Goal: Information Seeking & Learning: Compare options

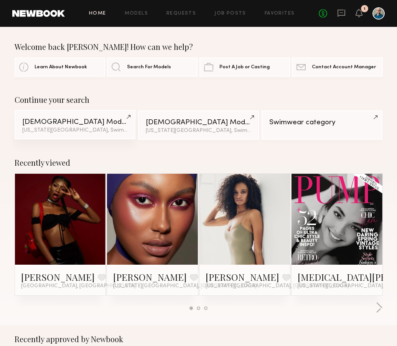
click at [53, 124] on div "Female Models" at bounding box center [75, 121] width 106 height 7
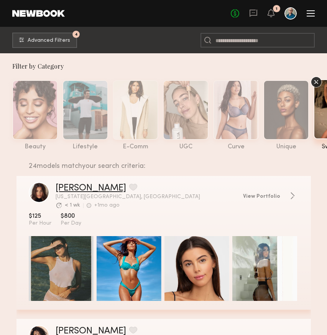
click at [61, 184] on link "Brianna W." at bounding box center [91, 188] width 70 height 9
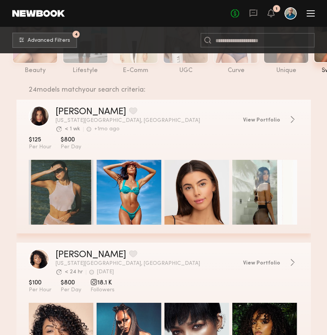
scroll to position [134, 0]
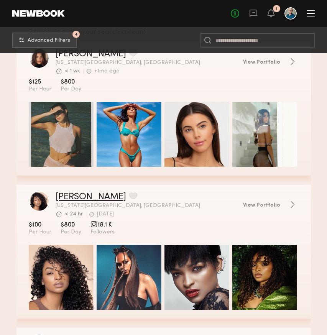
click at [70, 193] on link "Tirzah E." at bounding box center [91, 196] width 70 height 9
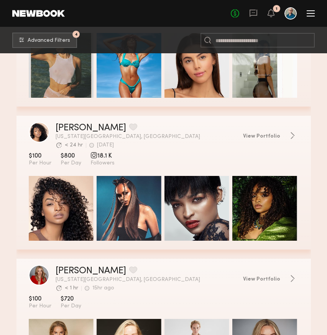
scroll to position [295, 0]
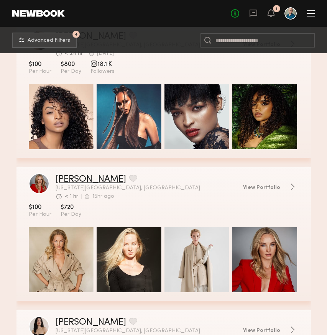
click at [67, 178] on link "Anastasia V." at bounding box center [91, 179] width 70 height 9
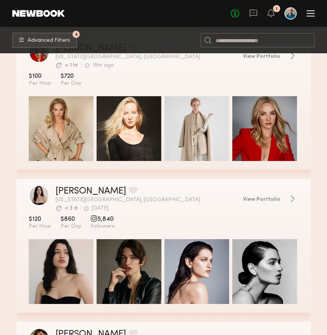
scroll to position [493, 0]
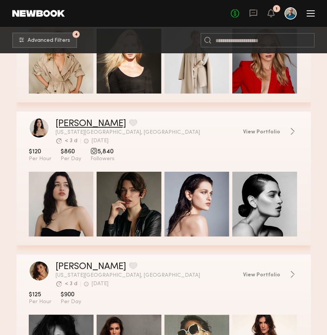
click at [71, 125] on link "Alessandra B." at bounding box center [91, 123] width 70 height 9
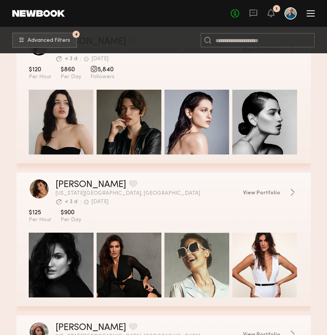
scroll to position [630, 0]
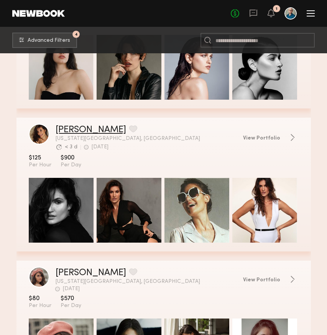
click at [75, 130] on link "Camila S." at bounding box center [91, 129] width 70 height 9
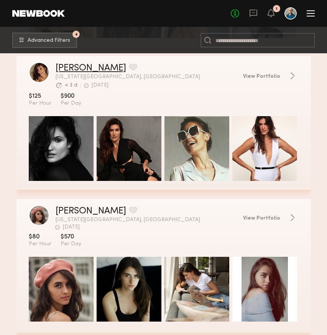
scroll to position [762, 0]
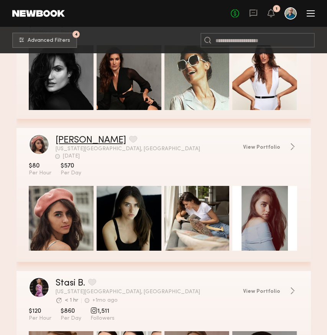
click at [61, 144] on link "Lauren B." at bounding box center [91, 140] width 70 height 9
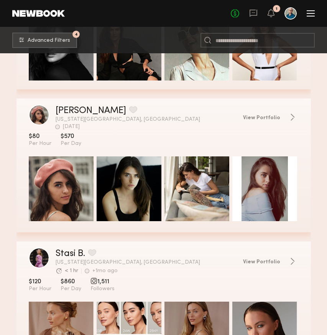
scroll to position [870, 0]
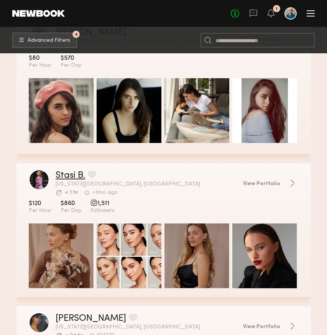
click at [69, 178] on link "Stasi B." at bounding box center [71, 175] width 30 height 9
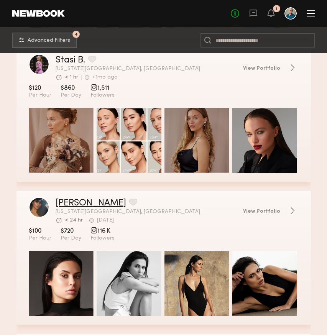
click at [71, 205] on link "Margo S." at bounding box center [91, 202] width 70 height 9
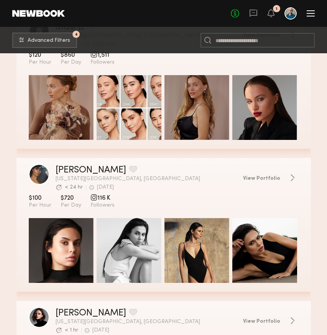
scroll to position [1102, 0]
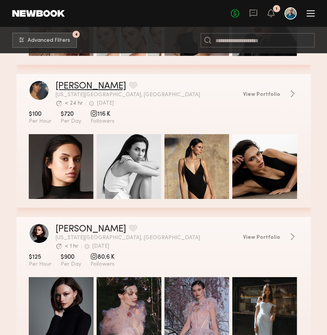
click at [61, 89] on link "Margo S." at bounding box center [91, 86] width 70 height 9
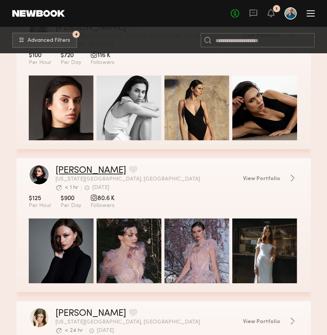
click at [62, 168] on link "Marija S." at bounding box center [91, 170] width 70 height 9
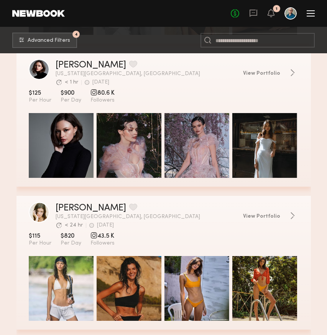
scroll to position [1313, 0]
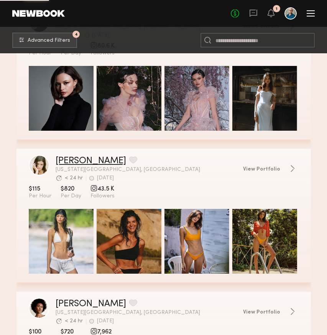
click at [70, 161] on link "Hannah G." at bounding box center [91, 160] width 70 height 9
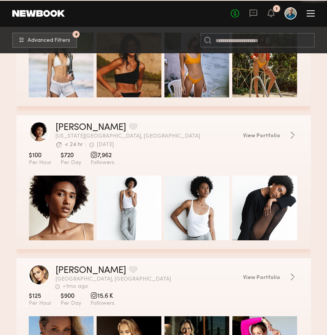
scroll to position [1506, 0]
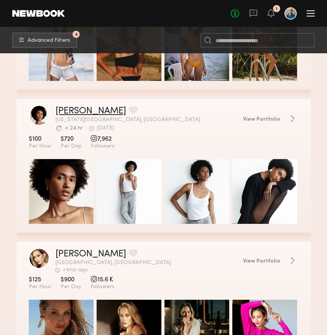
click at [78, 111] on link "[PERSON_NAME]" at bounding box center [91, 111] width 70 height 9
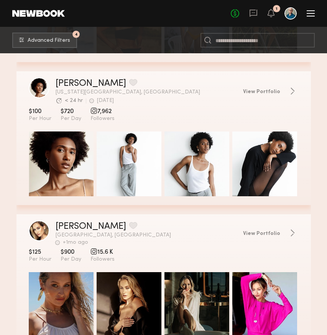
scroll to position [1522, 0]
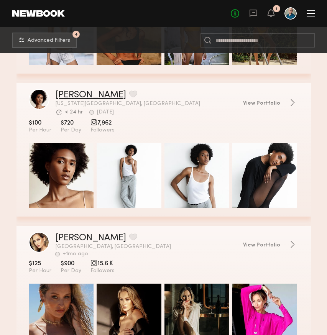
click at [62, 92] on link "[PERSON_NAME]" at bounding box center [91, 94] width 70 height 9
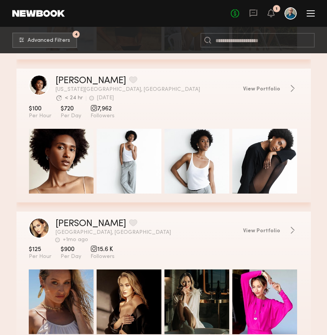
scroll to position [1546, 0]
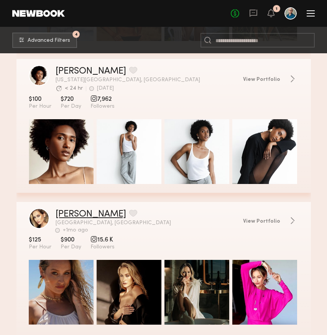
click at [64, 212] on link "Emily C." at bounding box center [91, 214] width 70 height 9
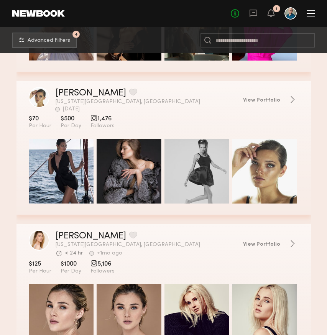
scroll to position [1814, 0]
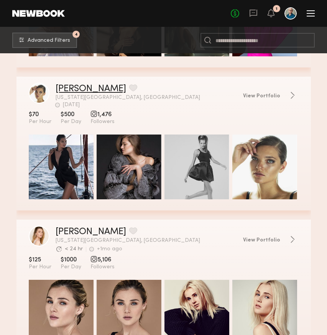
click at [76, 86] on link "Alona A." at bounding box center [91, 88] width 70 height 9
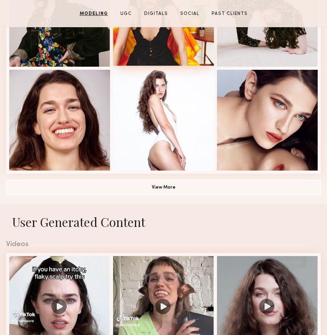
scroll to position [479, 0]
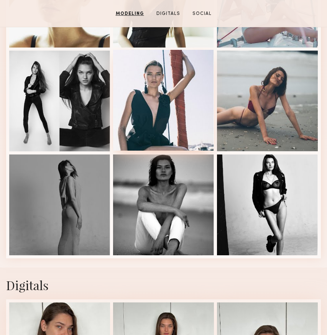
scroll to position [392, 0]
